Goal: Transaction & Acquisition: Obtain resource

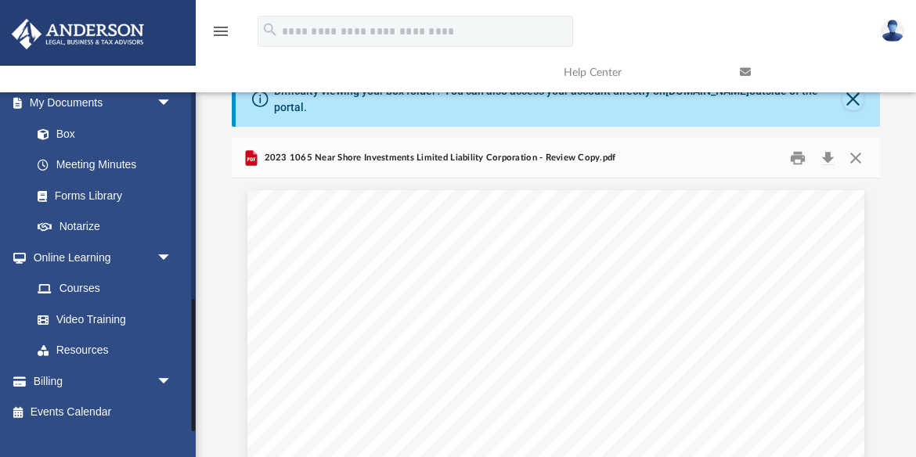
scroll to position [41, 0]
click at [168, 379] on span "arrow_drop_down" at bounding box center [172, 382] width 31 height 32
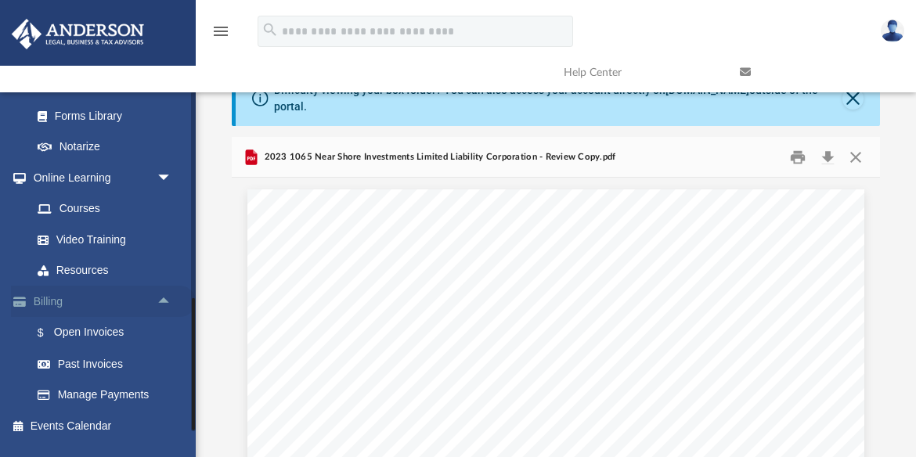
scroll to position [628, 0]
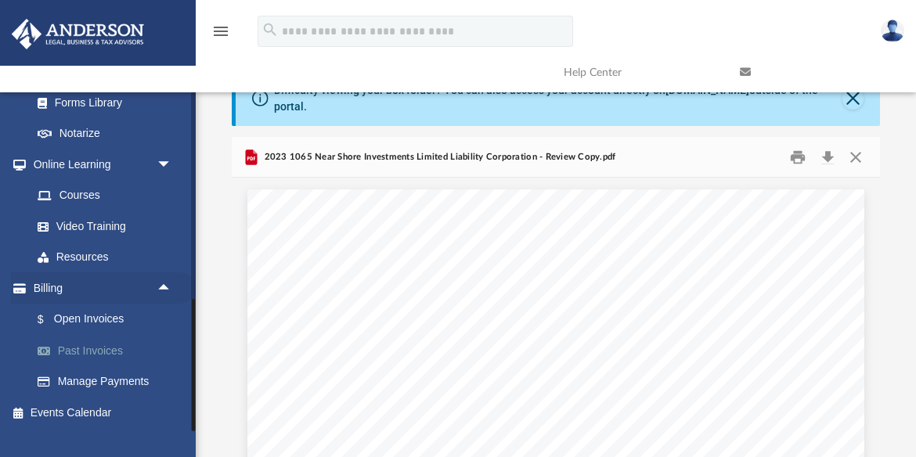
click at [106, 351] on link "Past Invoices" at bounding box center [109, 350] width 174 height 31
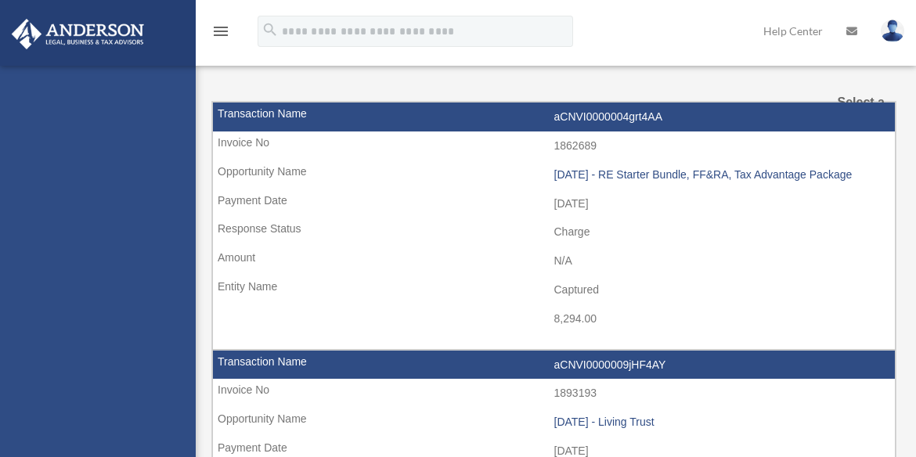
select select
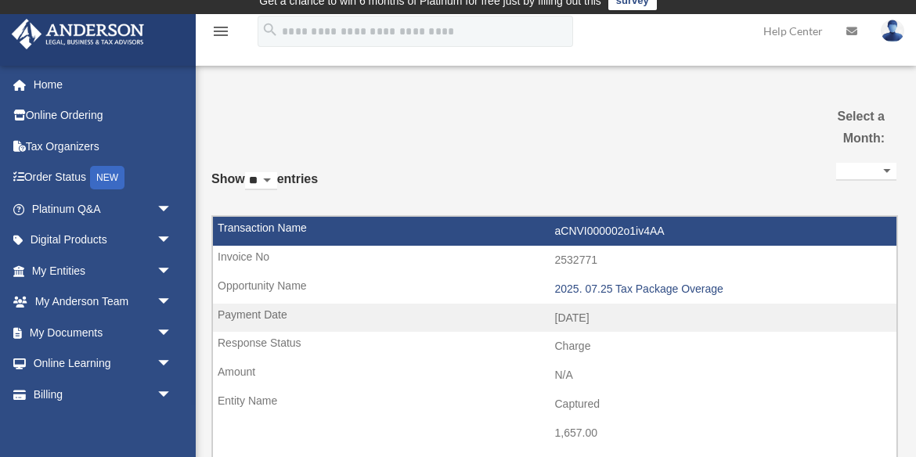
scroll to position [14, 0]
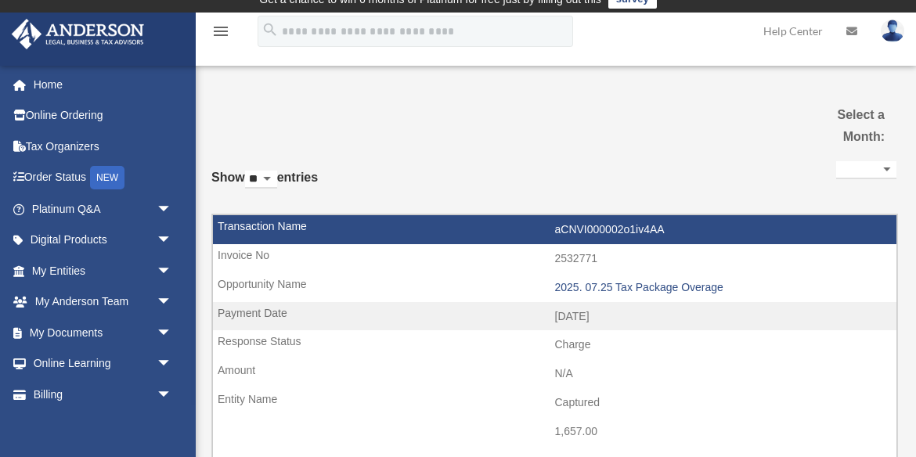
click at [877, 159] on div "**********" at bounding box center [866, 176] width 60 height 38
click at [878, 168] on select "**********" at bounding box center [866, 170] width 60 height 18
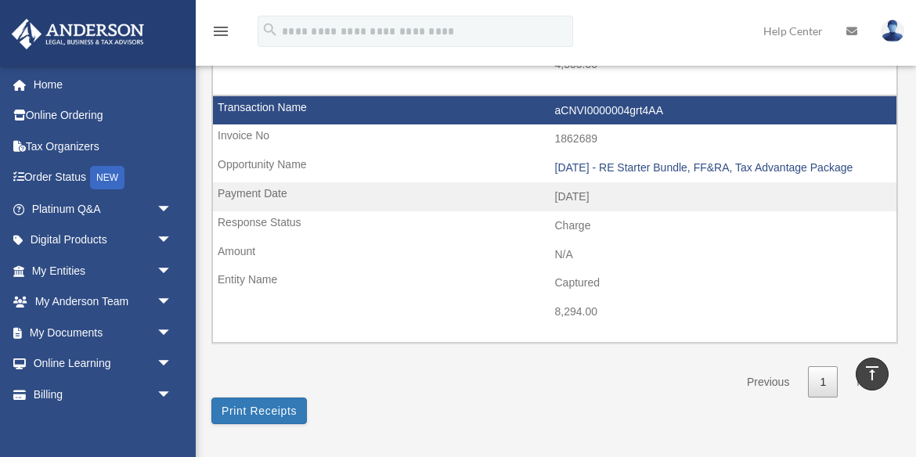
scroll to position [1138, 0]
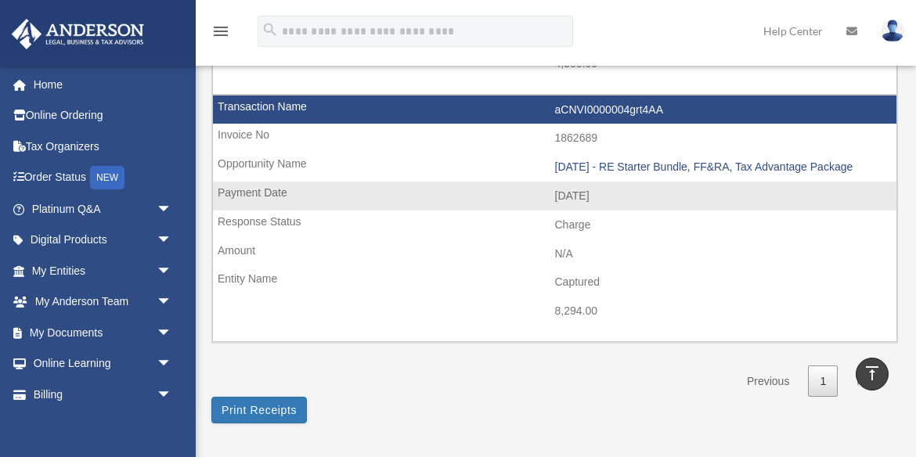
click at [600, 311] on td "8,294.00" at bounding box center [554, 312] width 683 height 30
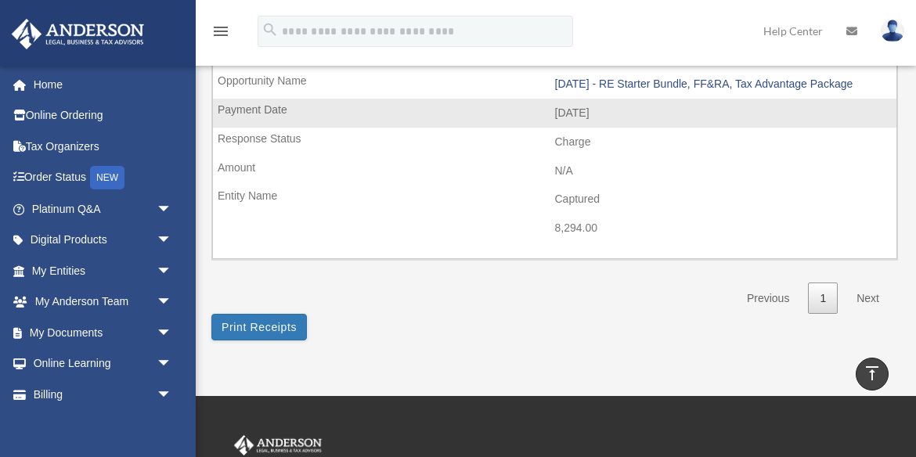
scroll to position [1223, 0]
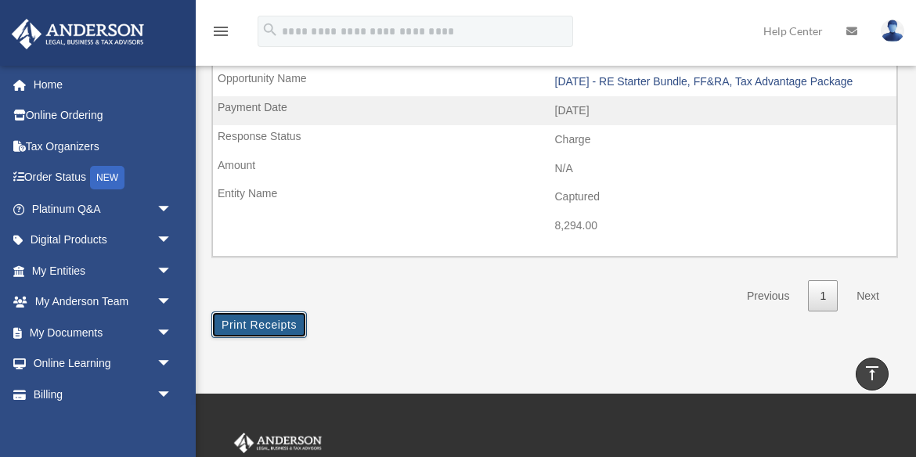
click at [279, 330] on button "Print Receipts" at bounding box center [258, 325] width 95 height 27
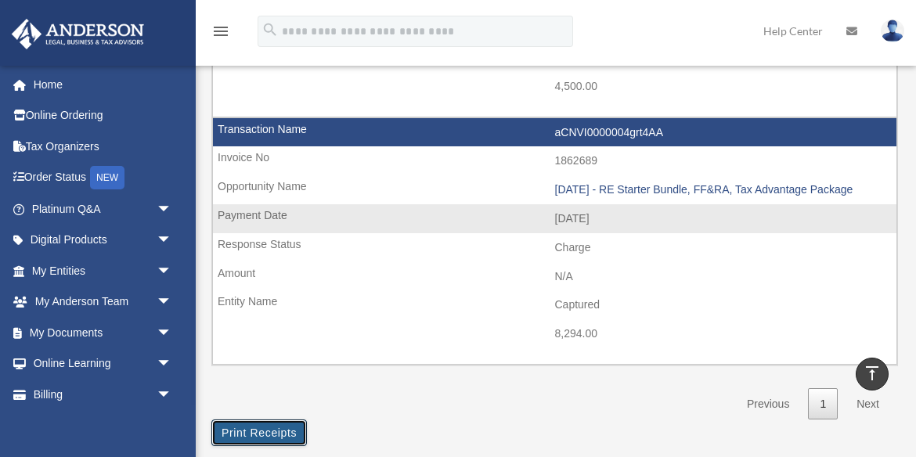
scroll to position [1115, 0]
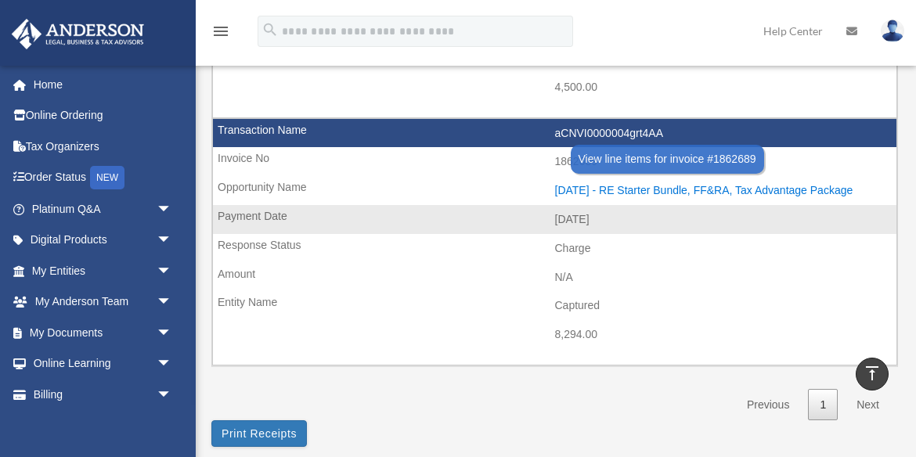
click at [705, 189] on div "[DATE] - RE Starter Bundle, FF&RA, Tax Advantage Package" at bounding box center [722, 190] width 334 height 13
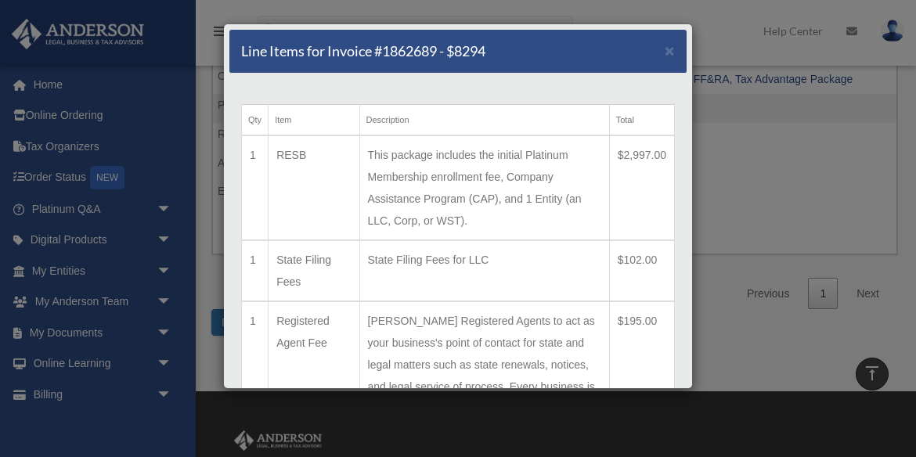
scroll to position [1240, 0]
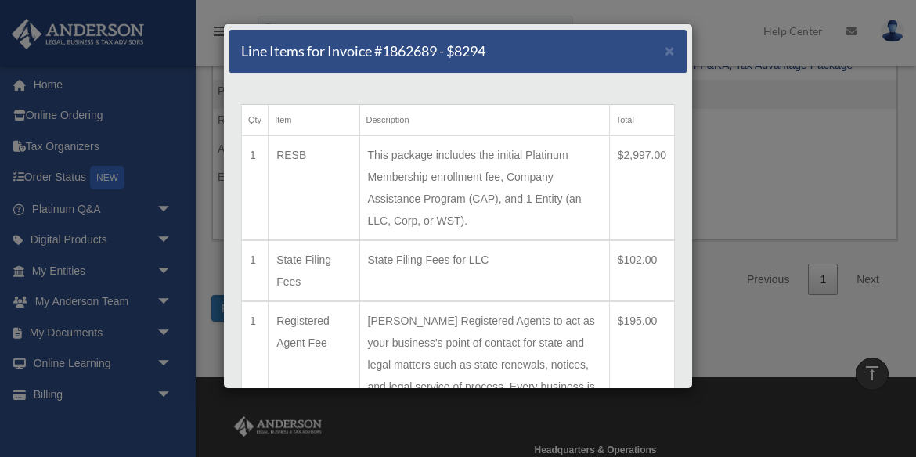
click at [565, 220] on td "This package includes the initial Platinum Membership enrollment fee, Company A…" at bounding box center [484, 187] width 250 height 105
click at [566, 225] on td "This package includes the initial Platinum Membership enrollment fee, Company A…" at bounding box center [484, 187] width 250 height 105
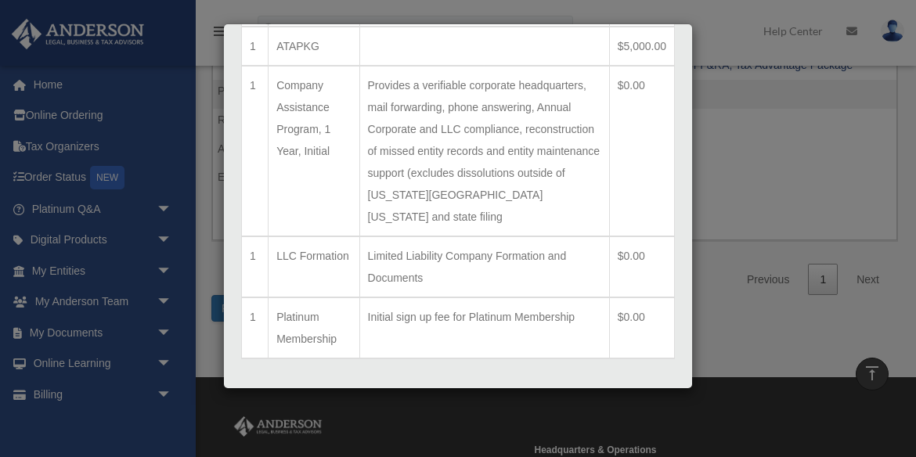
scroll to position [463, 0]
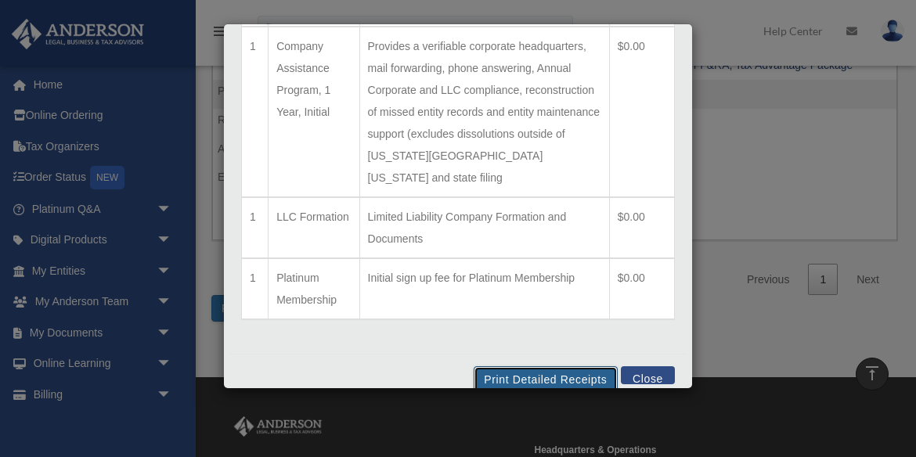
click at [547, 366] on button "Print Detailed Receipts" at bounding box center [545, 379] width 143 height 27
click at [650, 366] on button "Close" at bounding box center [648, 375] width 54 height 18
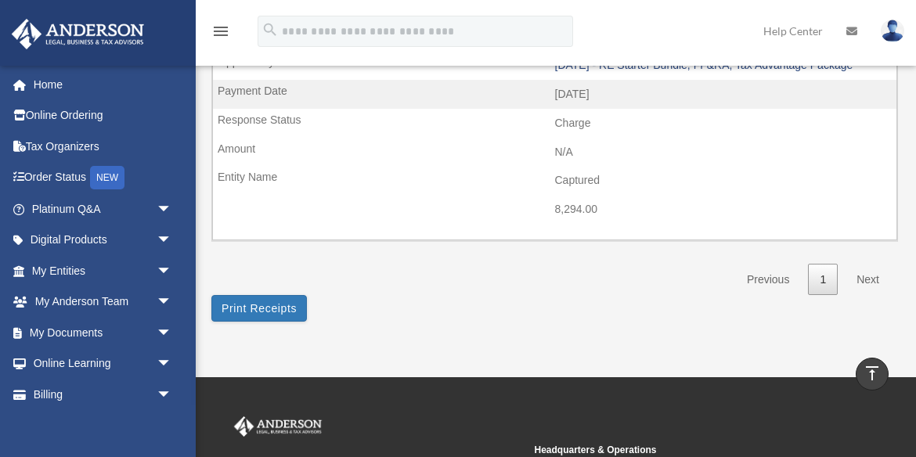
click at [394, 181] on td "Captured" at bounding box center [554, 181] width 683 height 30
